Goal: Task Accomplishment & Management: Manage account settings

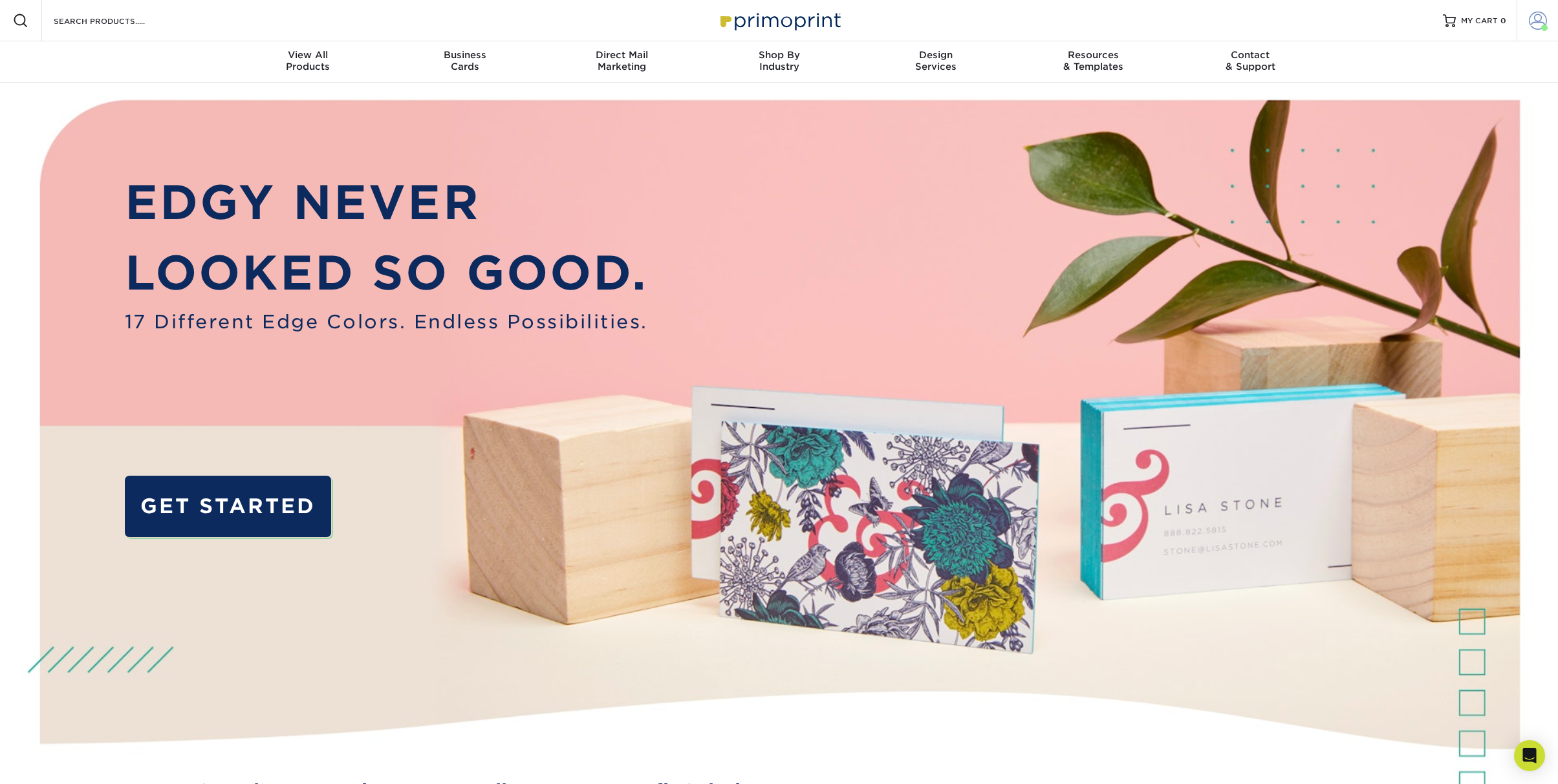
click at [1539, 19] on span at bounding box center [1537, 20] width 18 height 18
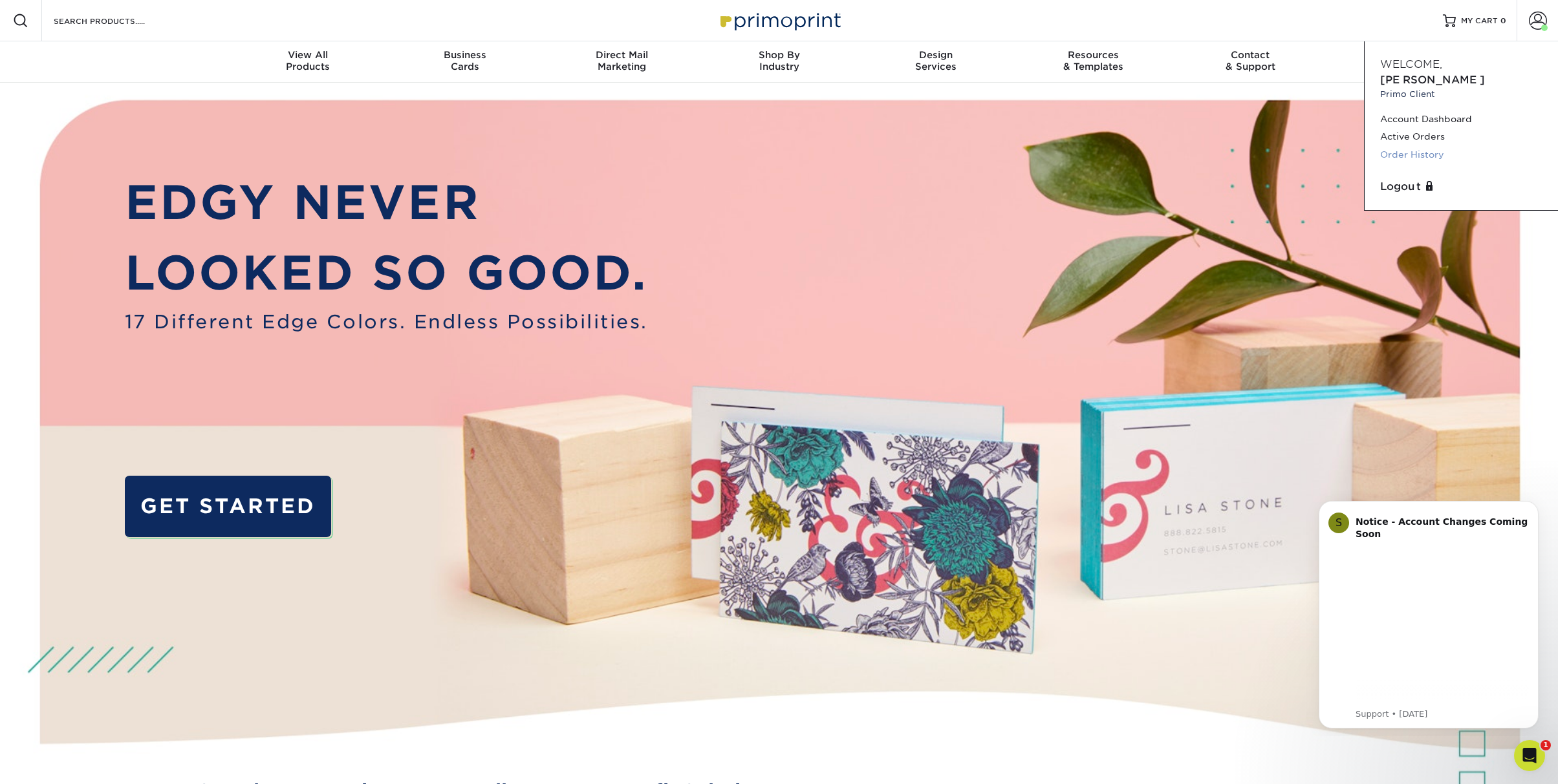
click at [1414, 146] on link "Order History" at bounding box center [1461, 155] width 162 height 17
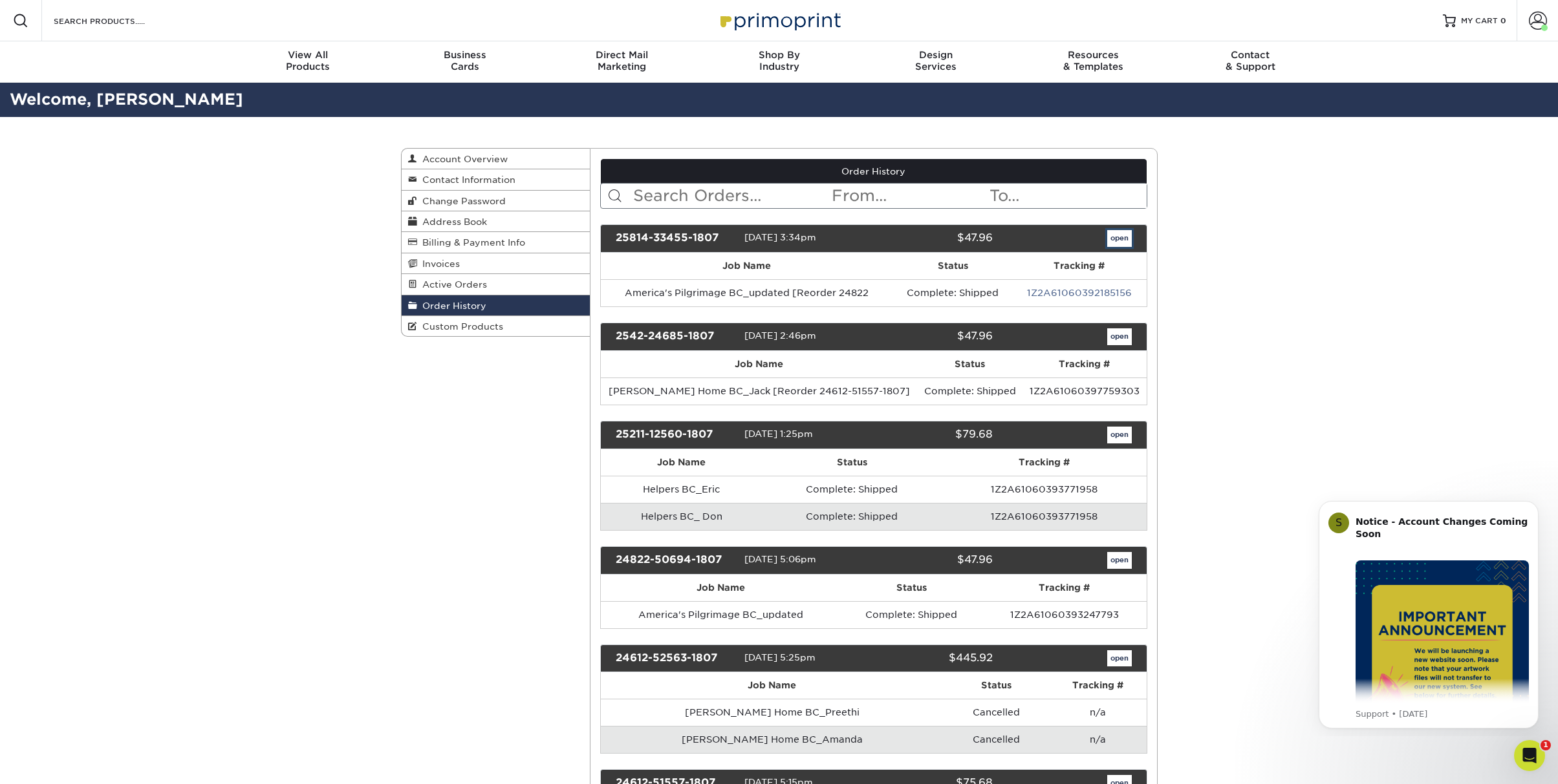
click at [1119, 237] on link "open" at bounding box center [1119, 238] width 25 height 17
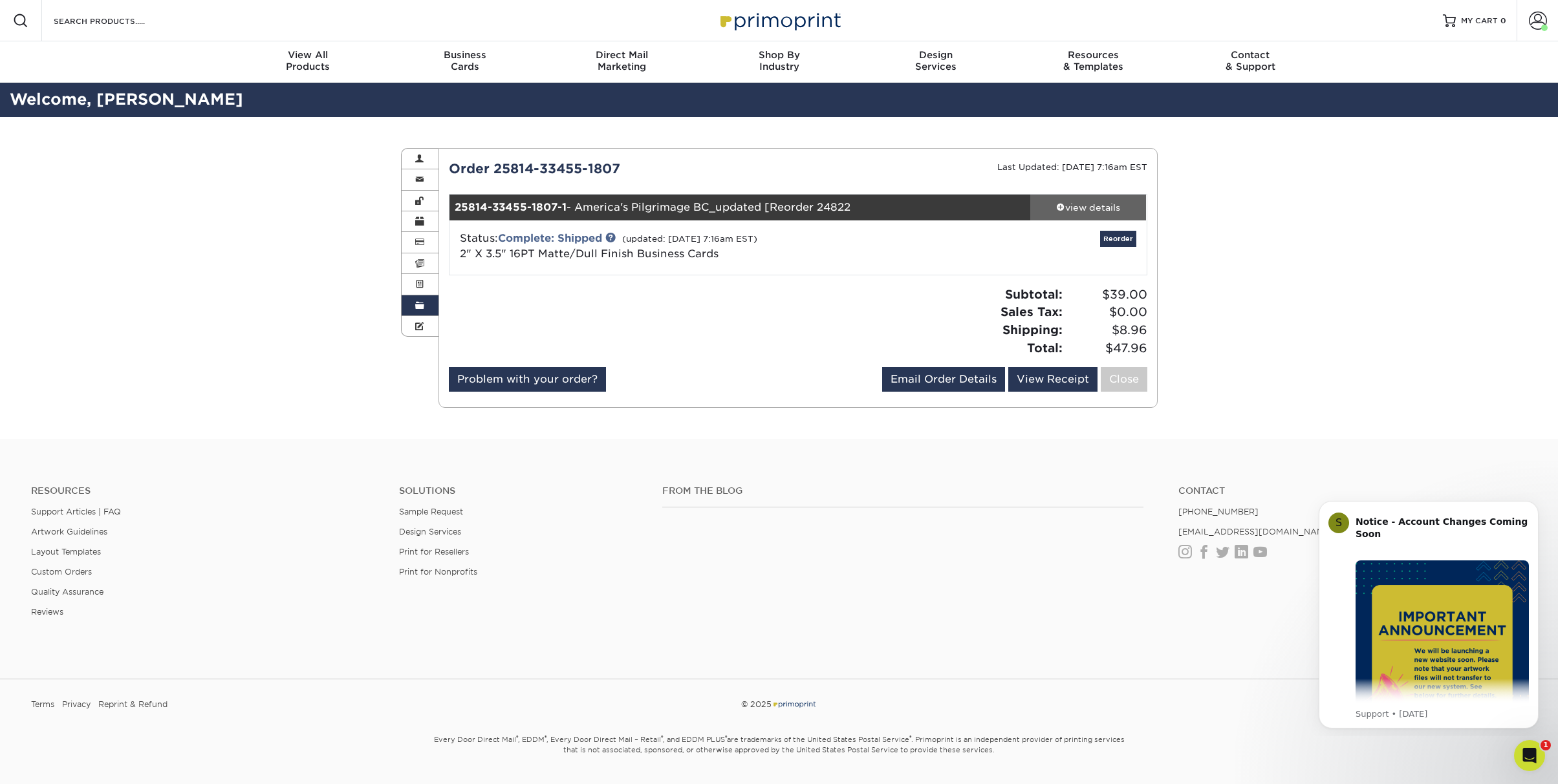
click at [1092, 205] on div "view details" at bounding box center [1088, 207] width 116 height 13
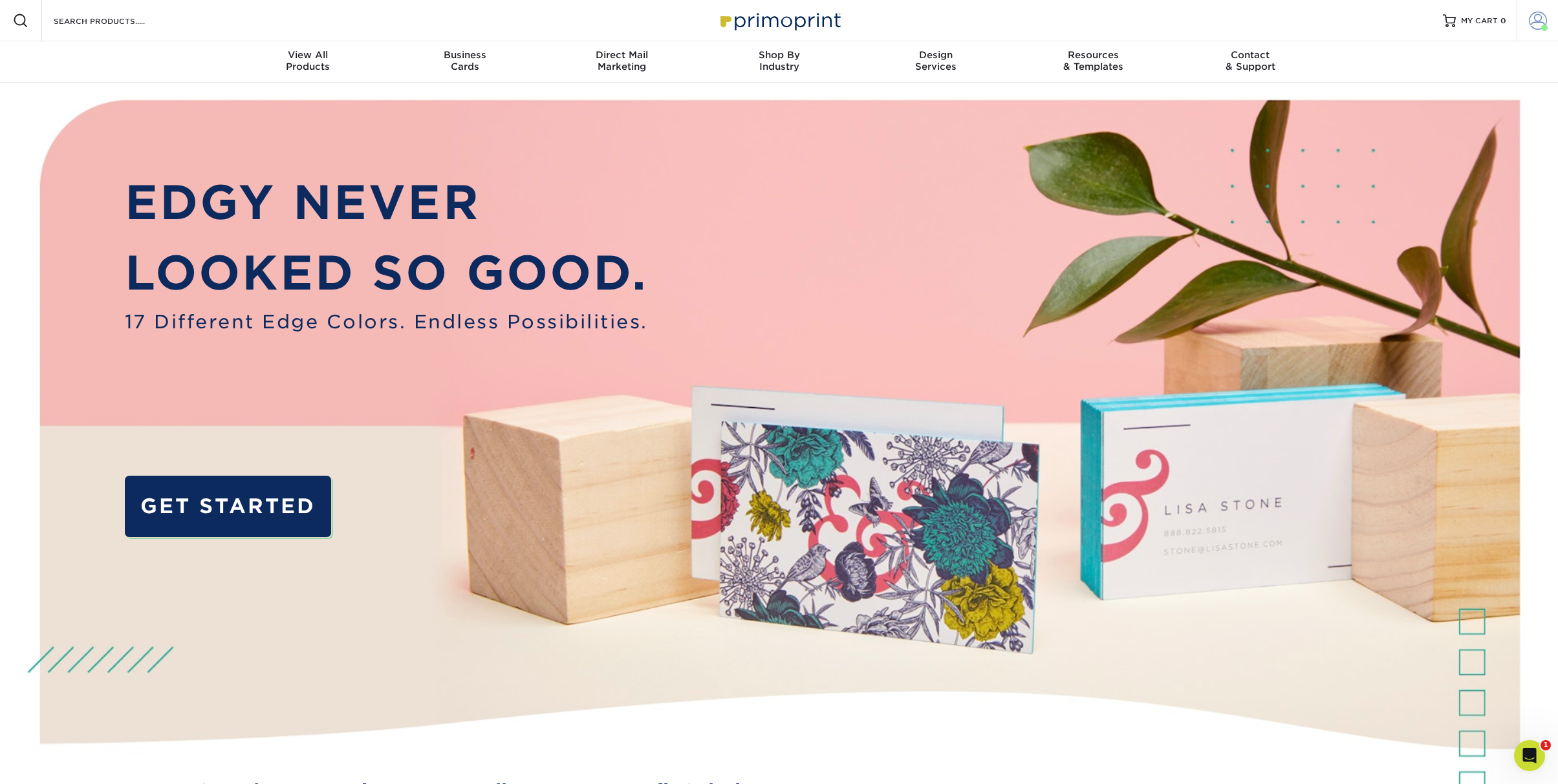
click at [1535, 15] on span at bounding box center [1537, 20] width 18 height 18
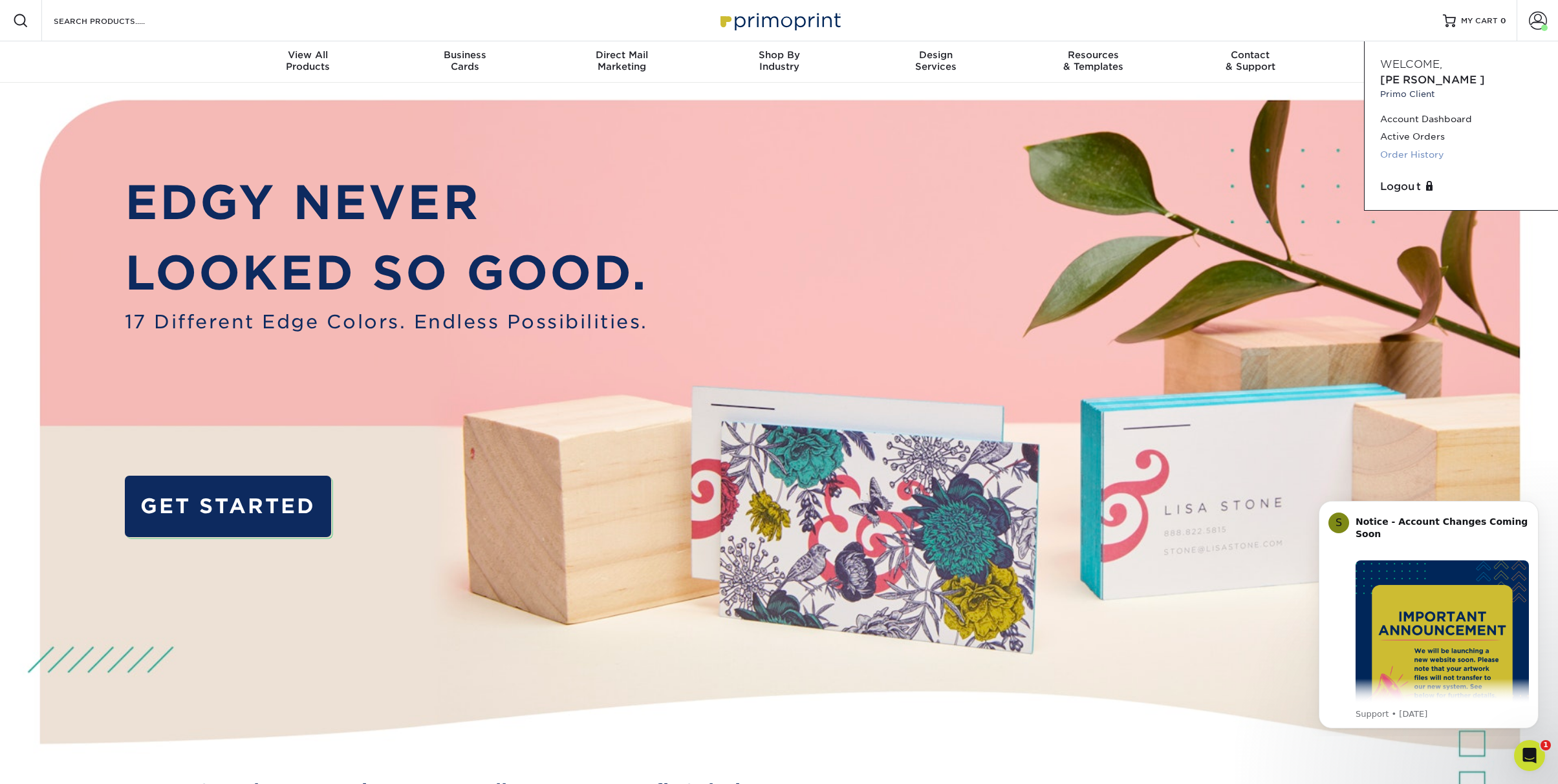
click at [1416, 146] on link "Order History" at bounding box center [1461, 155] width 162 height 17
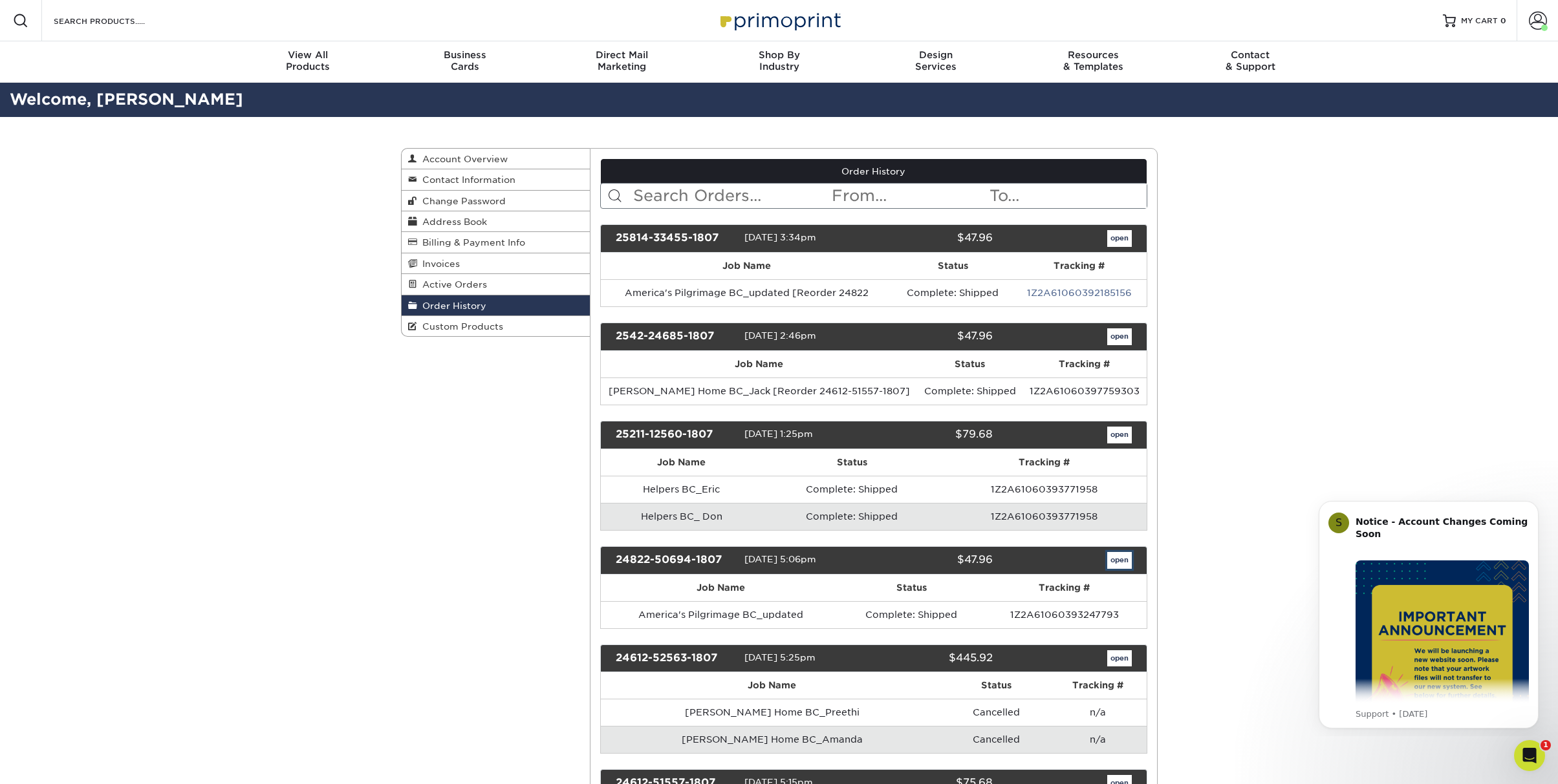
click at [1123, 557] on link "open" at bounding box center [1119, 560] width 25 height 17
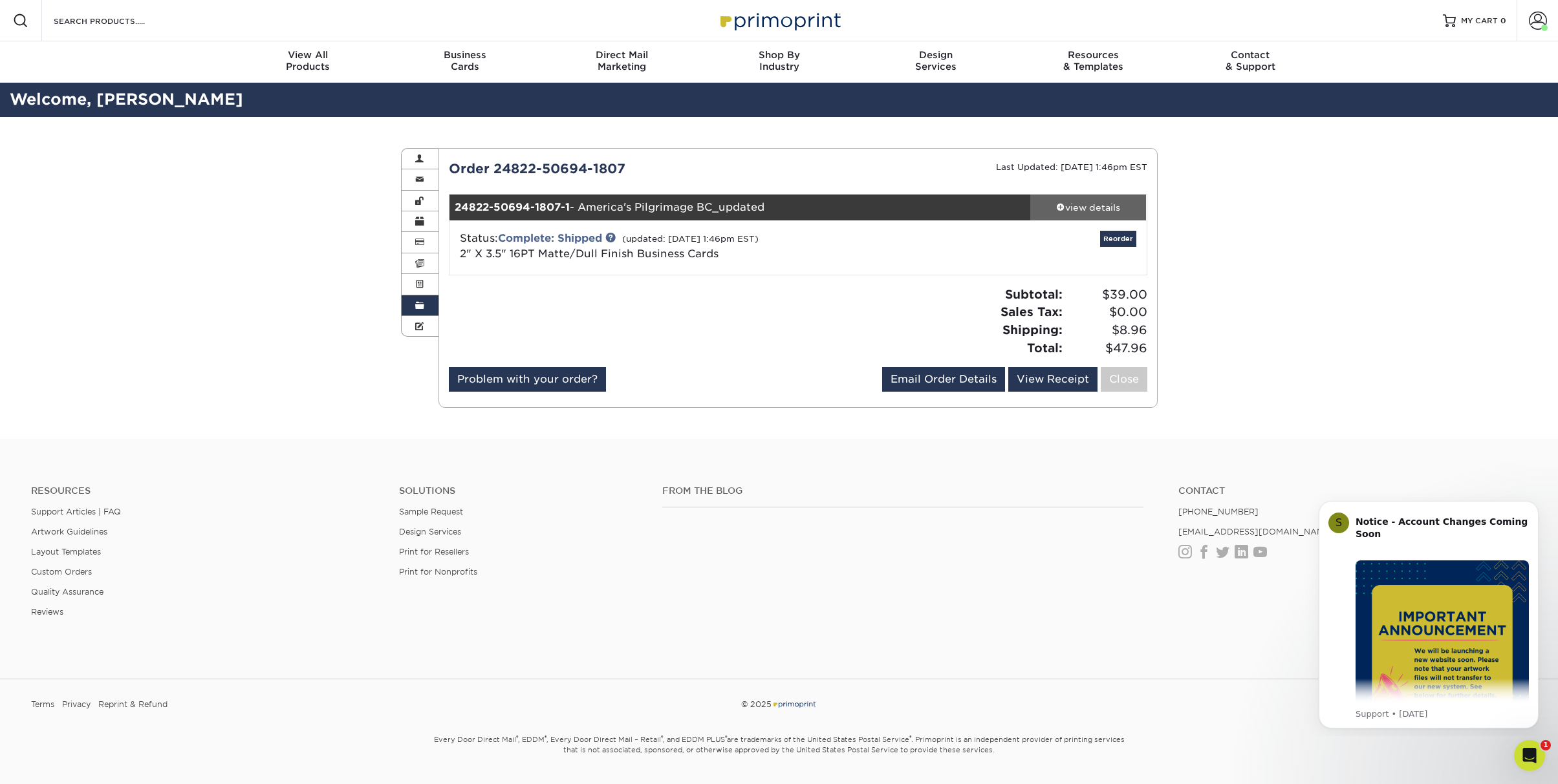
click at [1084, 206] on div "view details" at bounding box center [1088, 207] width 116 height 13
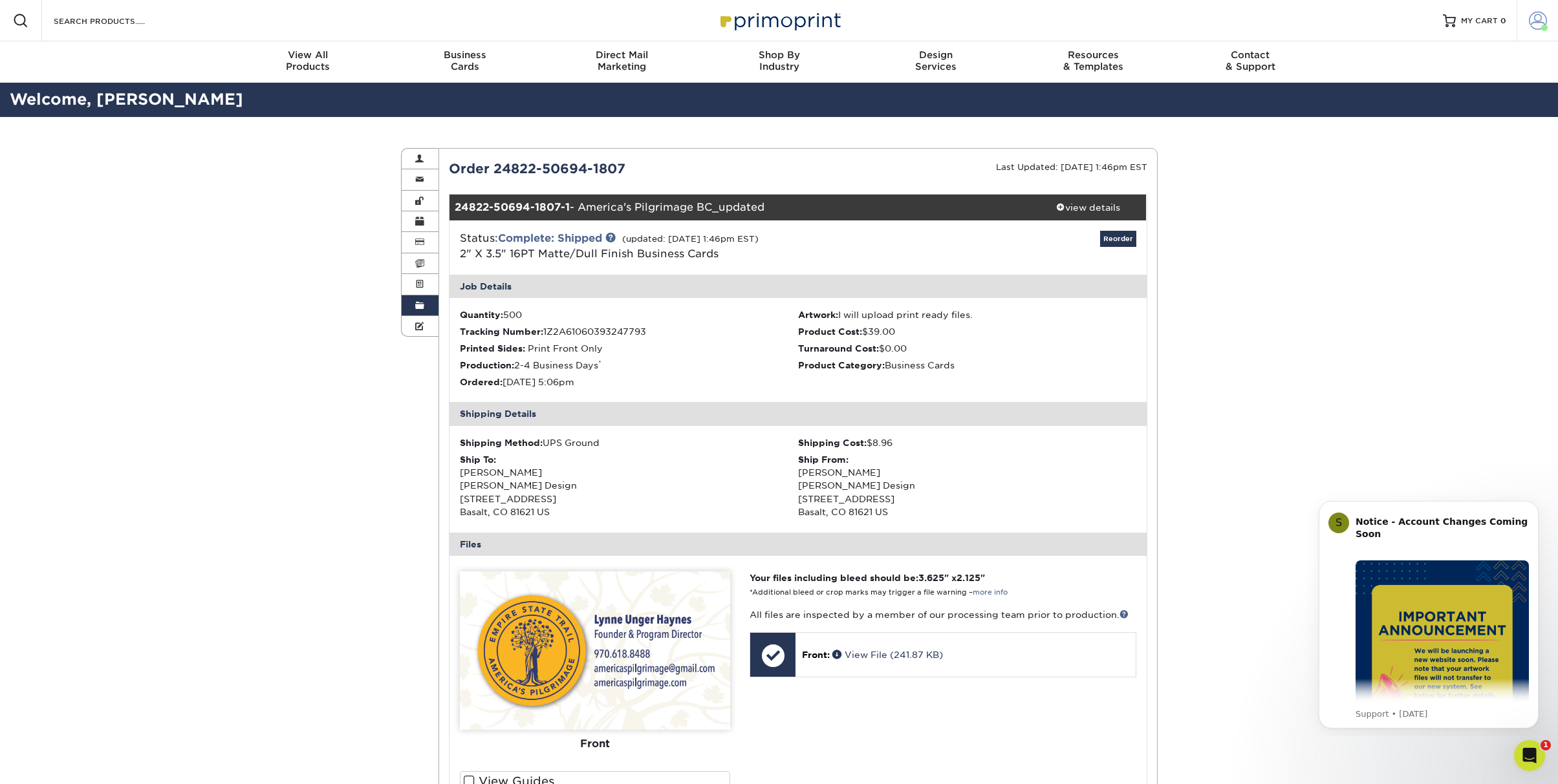
click at [1534, 18] on span at bounding box center [1537, 20] width 18 height 18
click at [1420, 146] on link "Order History" at bounding box center [1461, 155] width 162 height 17
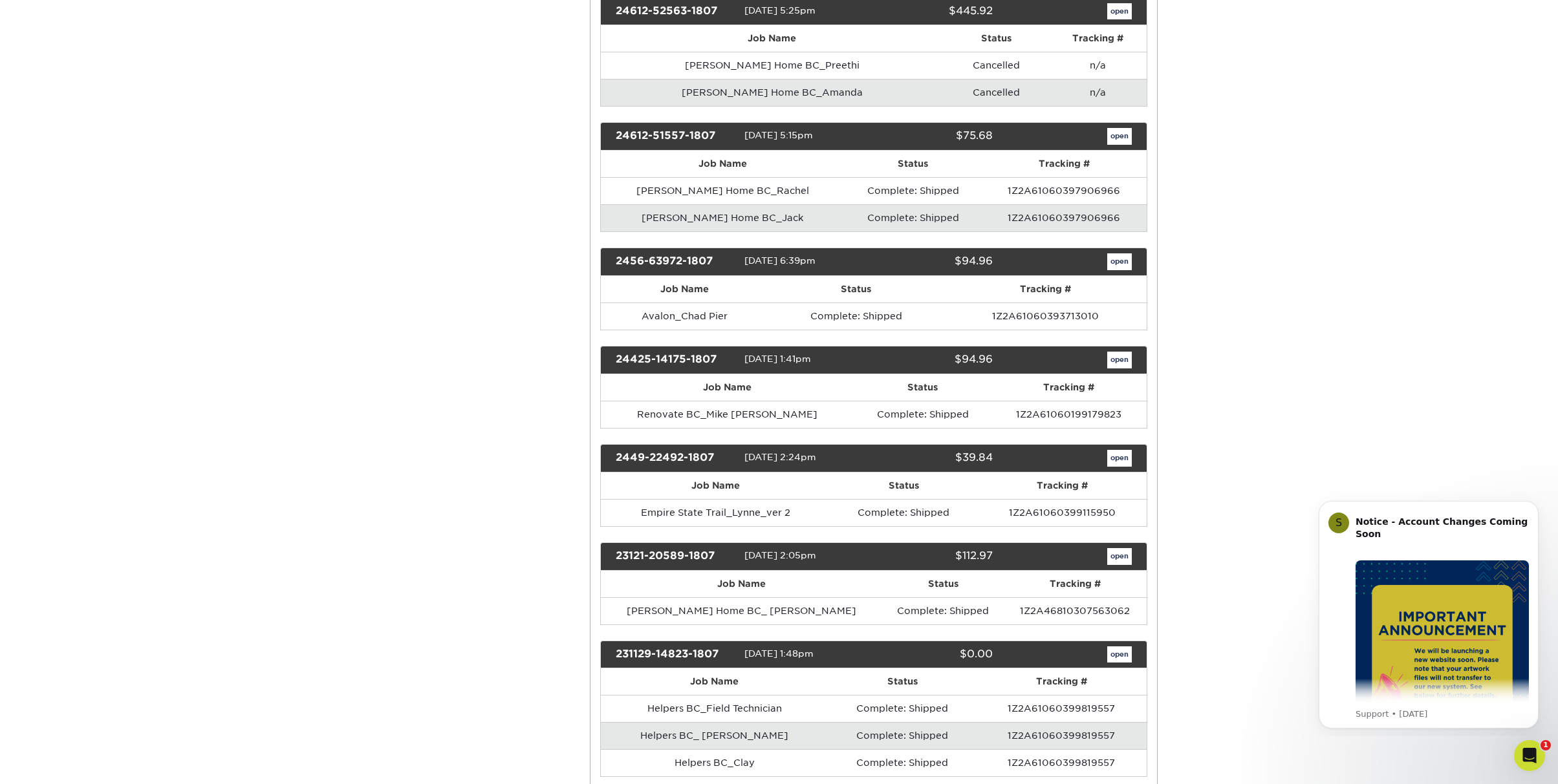
scroll to position [702, 0]
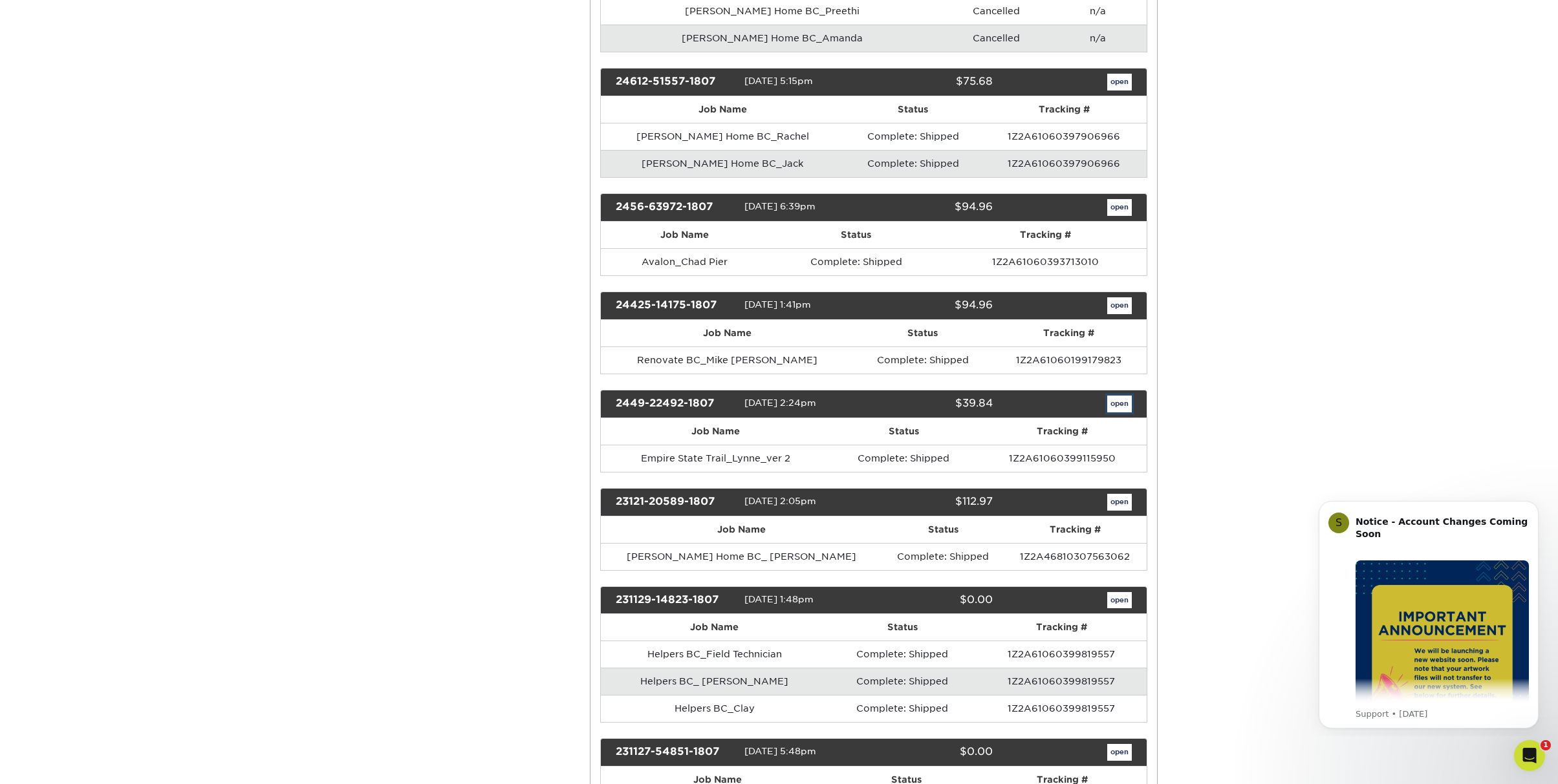
click at [1123, 399] on link "open" at bounding box center [1119, 404] width 25 height 17
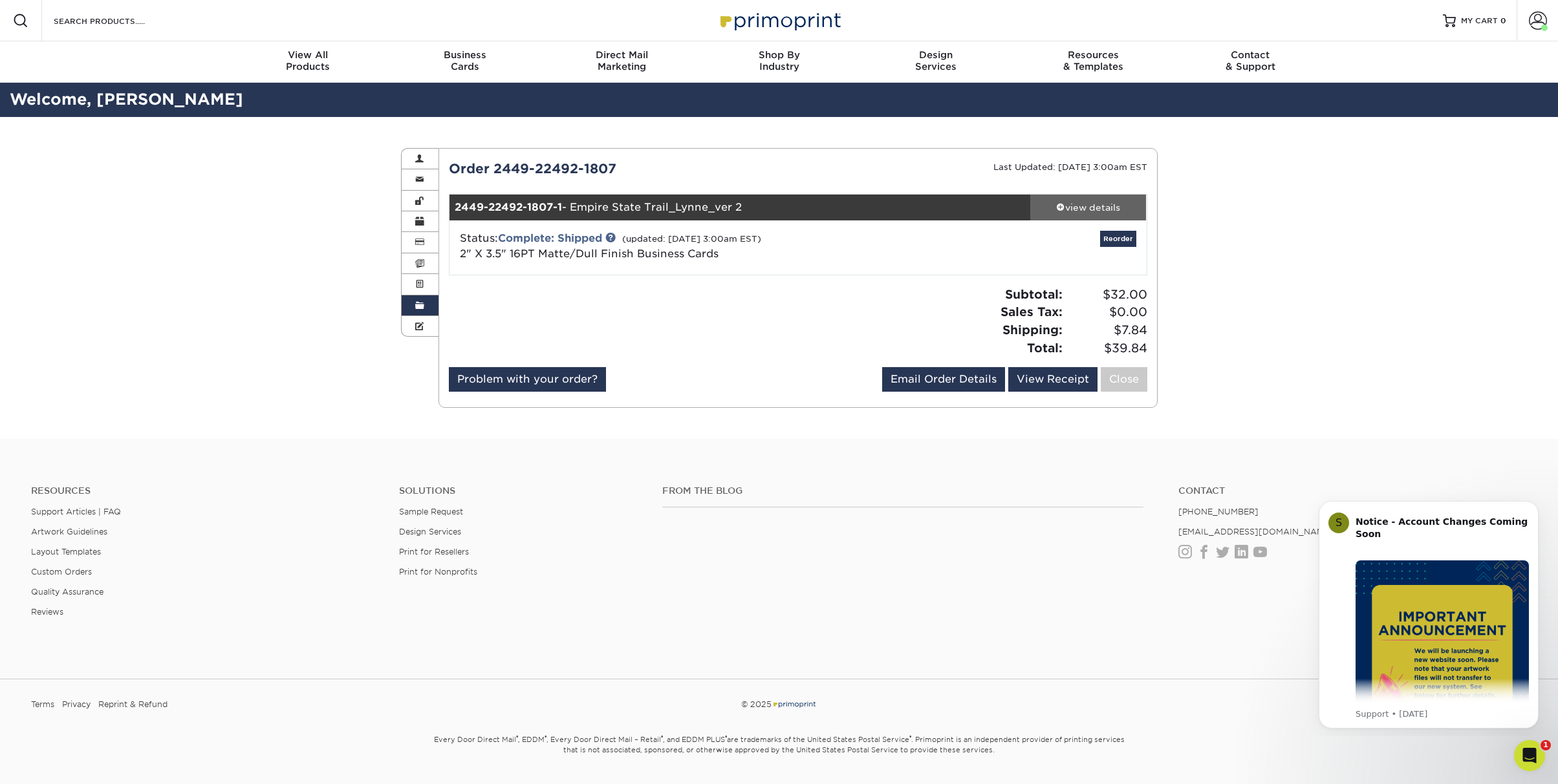
click at [1096, 206] on div "view details" at bounding box center [1088, 207] width 116 height 13
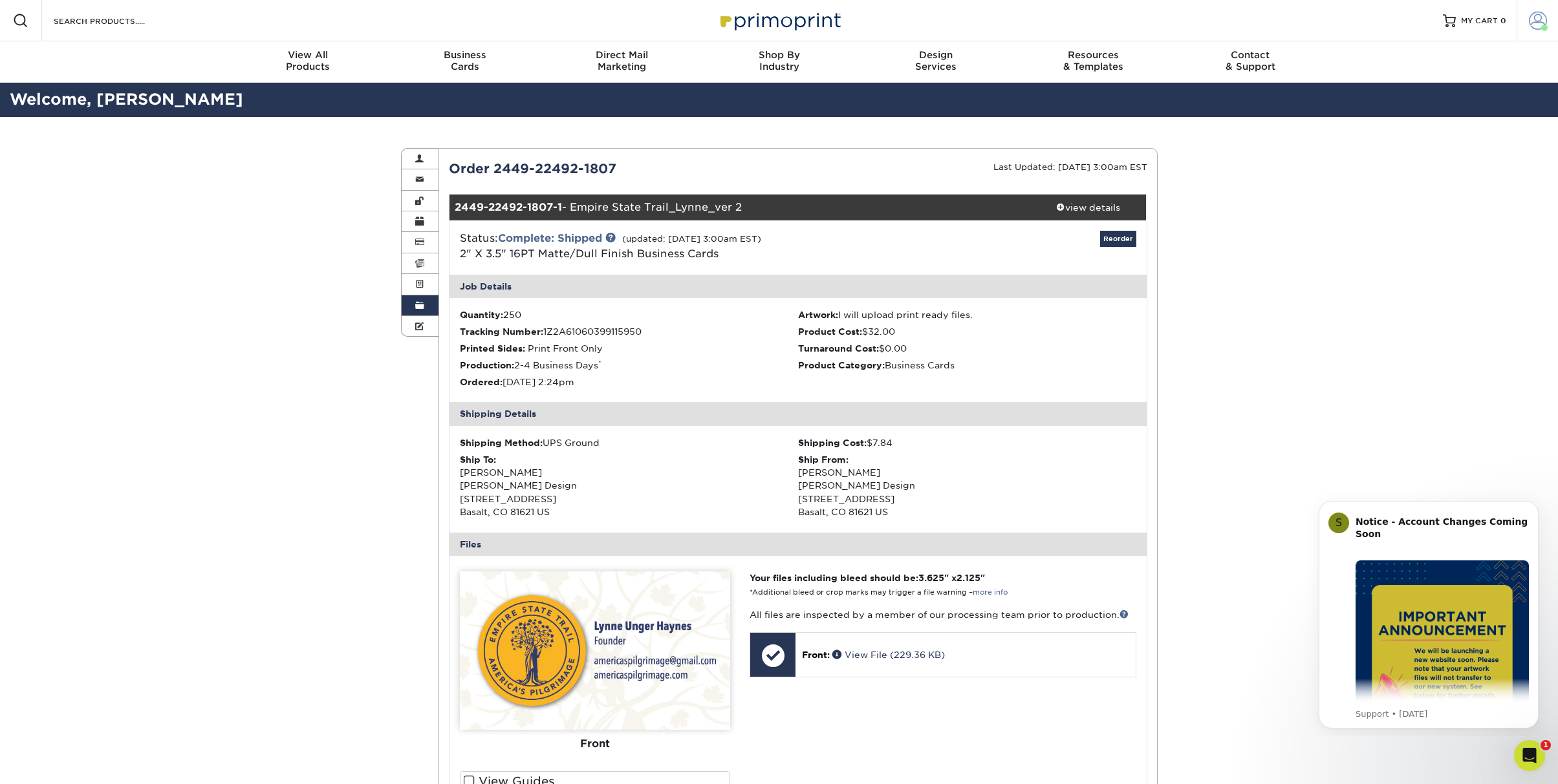
click at [1537, 18] on span at bounding box center [1537, 20] width 18 height 18
click at [1417, 146] on link "Order History" at bounding box center [1461, 155] width 162 height 17
